Goal: Information Seeking & Learning: Check status

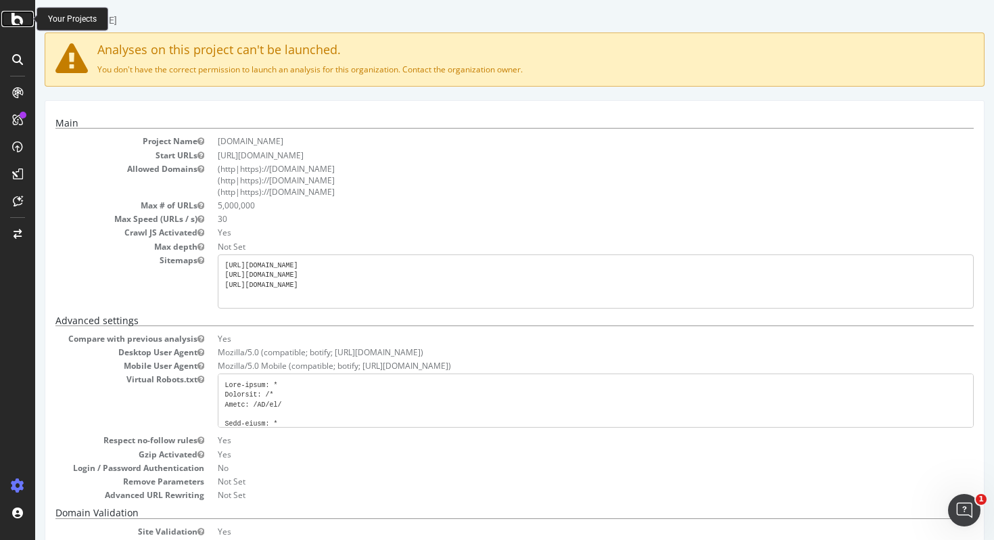
click at [17, 16] on icon at bounding box center [17, 19] width 12 height 16
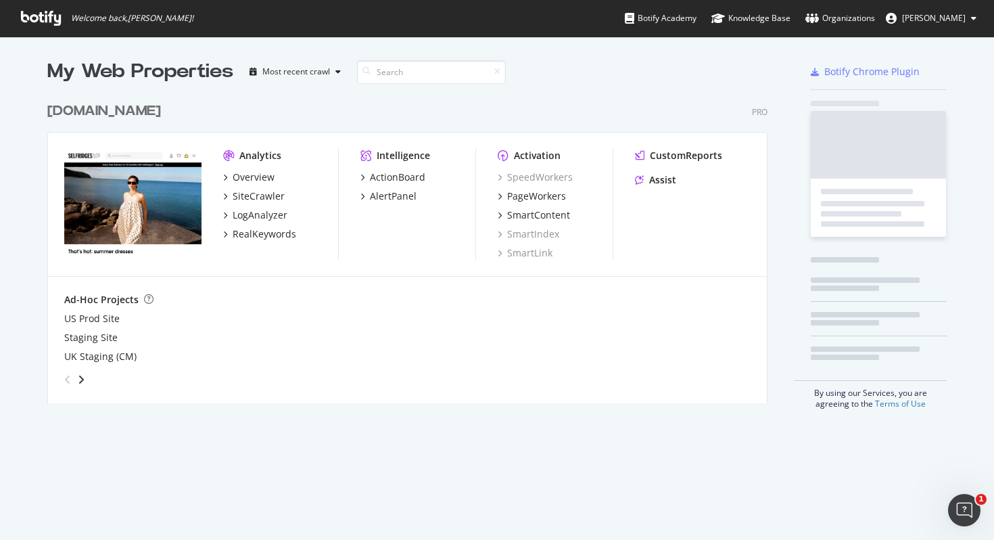
scroll to position [540, 994]
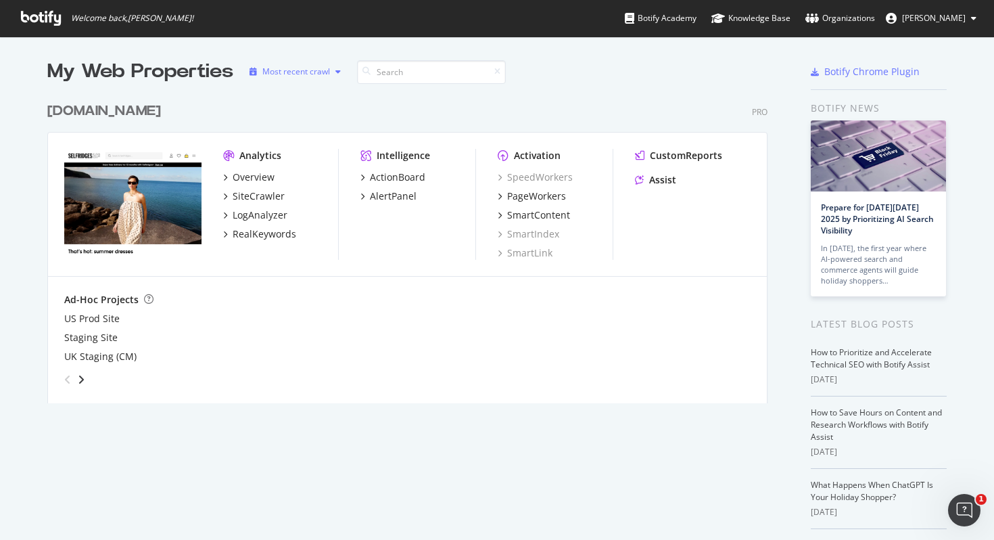
click at [328, 73] on div "Most recent crawl" at bounding box center [296, 72] width 68 height 8
click at [261, 174] on div "Overview" at bounding box center [254, 177] width 42 height 14
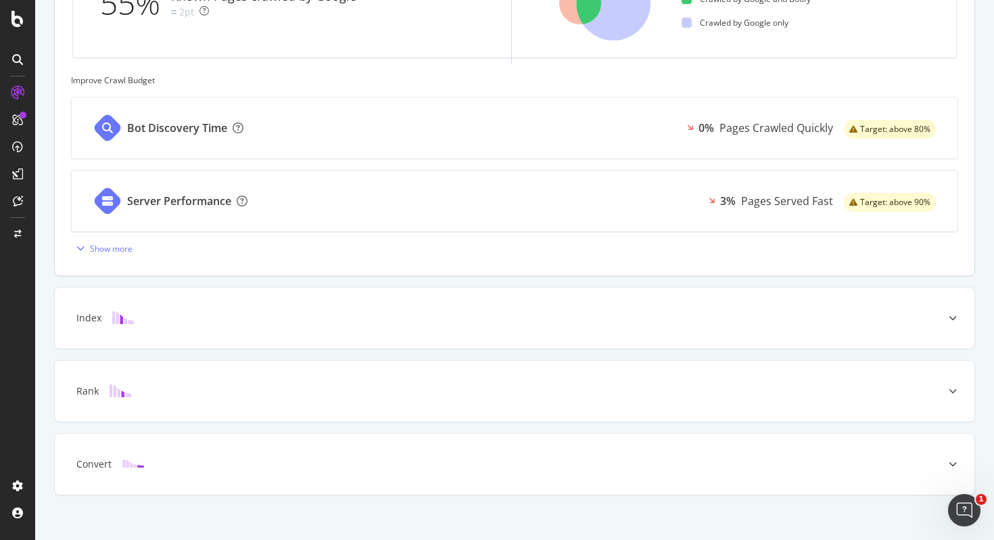
scroll to position [510, 0]
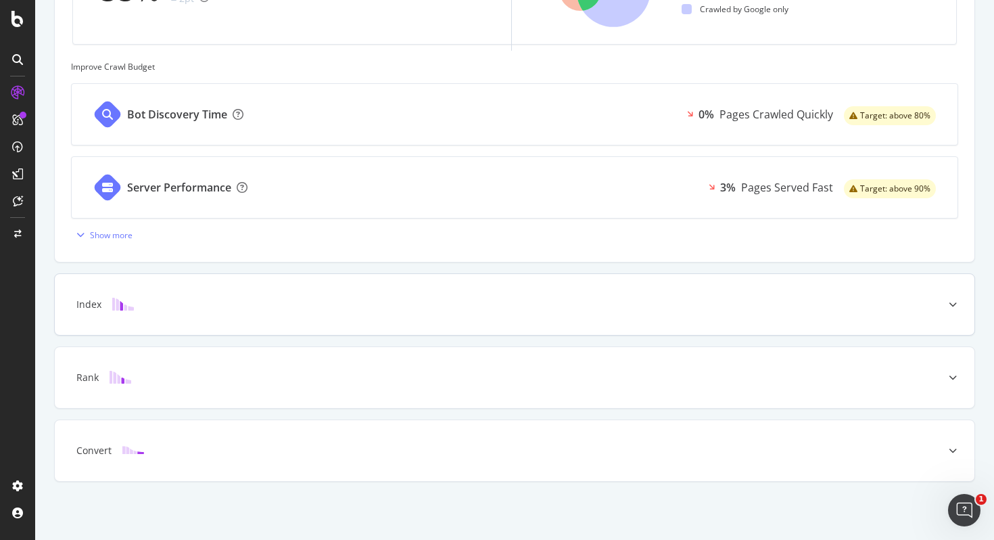
click at [947, 302] on div at bounding box center [952, 304] width 43 height 61
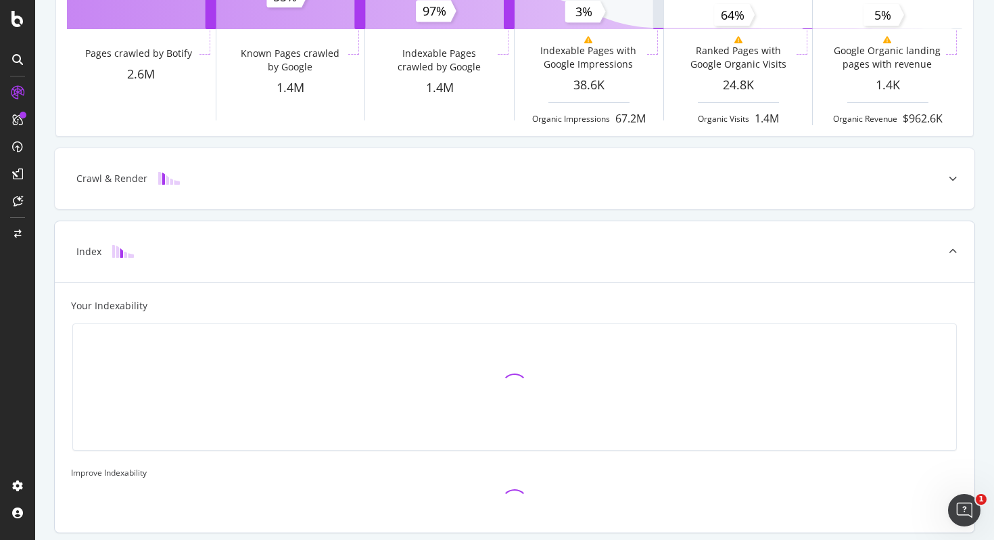
scroll to position [0, 0]
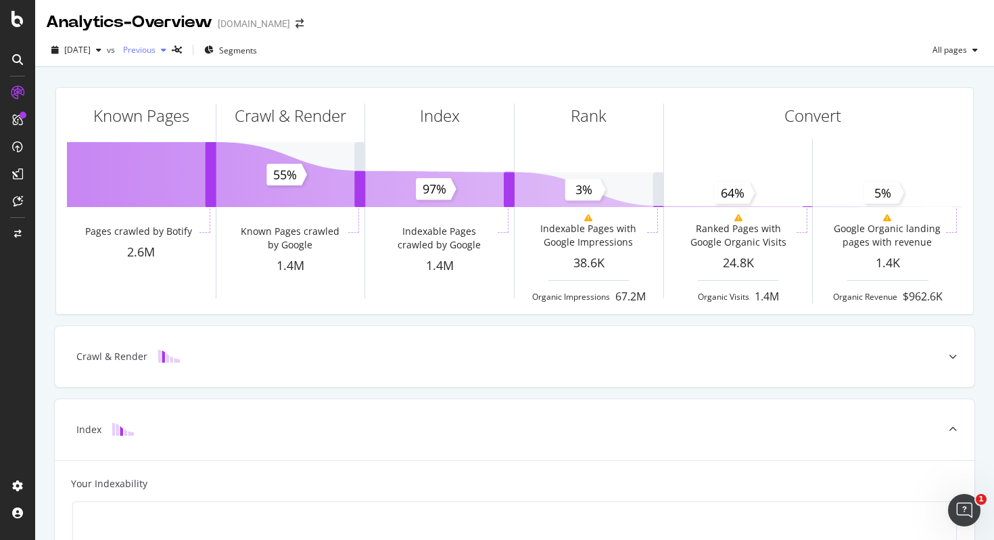
click at [156, 49] on span "Previous" at bounding box center [137, 49] width 38 height 11
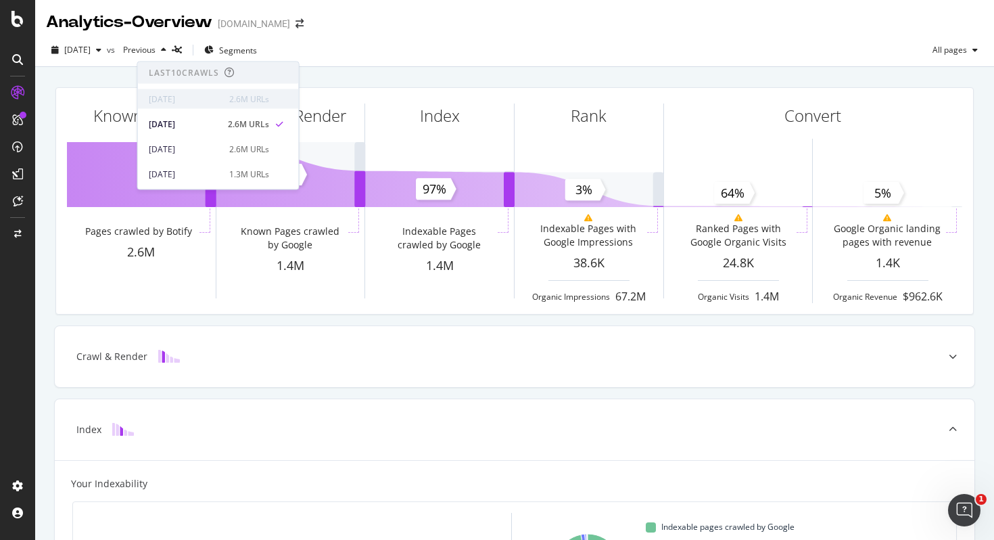
click at [204, 108] on div "[DATE] 2.6M URLs" at bounding box center [218, 99] width 161 height 20
click at [243, 97] on div "2.6M URLs" at bounding box center [249, 99] width 40 height 12
click at [384, 7] on div "Analytics - Overview [DOMAIN_NAME]" at bounding box center [514, 17] width 959 height 34
